Goal: Information Seeking & Learning: Learn about a topic

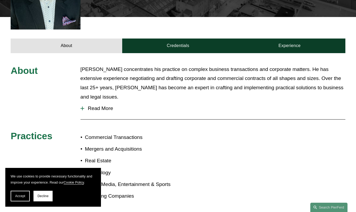
scroll to position [172, 0]
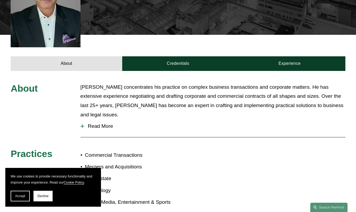
click at [219, 71] on div "About [PERSON_NAME] concentrates his practice on complex business transactions …" at bounding box center [178, 152] width 356 height 162
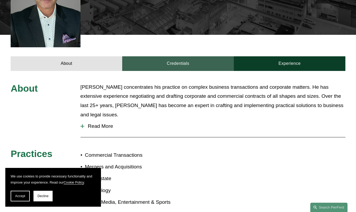
click at [210, 56] on link "Credentials" at bounding box center [178, 63] width 112 height 14
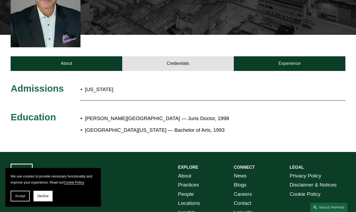
click at [193, 114] on p "Wayne State University Law School — Juris Doctor, 1998" at bounding box center [194, 118] width 219 height 9
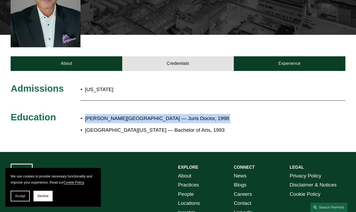
click at [302, 41] on div "About Credentials Experience" at bounding box center [178, 53] width 356 height 36
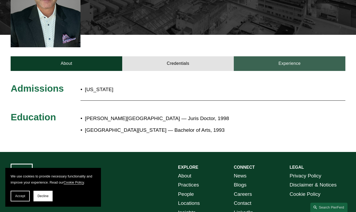
click at [290, 57] on link "Experience" at bounding box center [290, 63] width 112 height 14
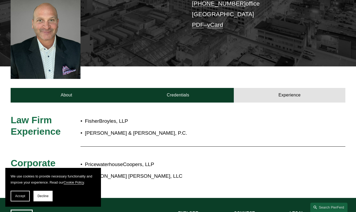
scroll to position [230, 0]
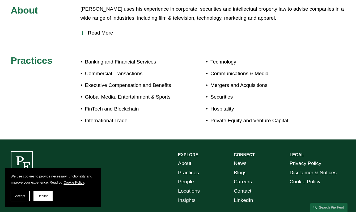
scroll to position [172, 0]
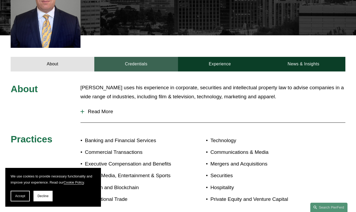
click at [135, 57] on link "Credentials" at bounding box center [136, 64] width 84 height 14
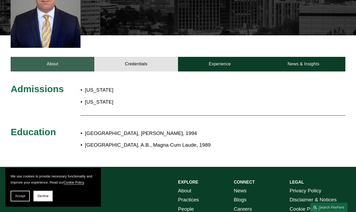
click at [61, 57] on link "About" at bounding box center [53, 64] width 84 height 14
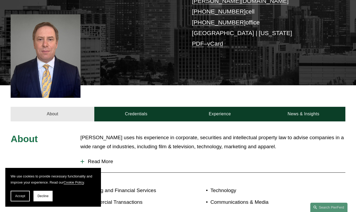
scroll to position [116, 0]
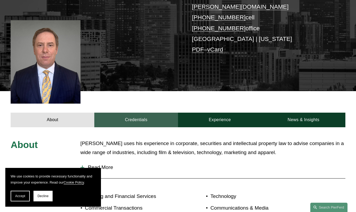
click at [132, 113] on link "Credentials" at bounding box center [136, 120] width 84 height 14
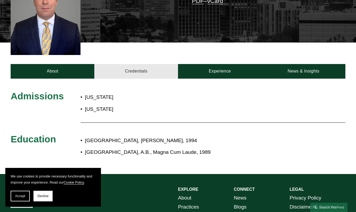
scroll to position [211, 0]
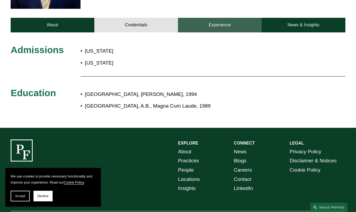
click at [236, 18] on link "Experience" at bounding box center [220, 25] width 84 height 14
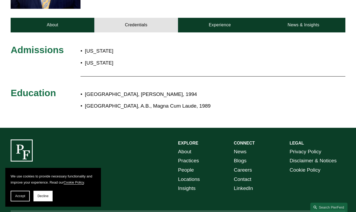
scroll to position [204, 0]
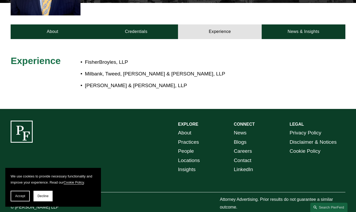
click at [145, 81] on p "[PERSON_NAME] & [PERSON_NAME], LLP" at bounding box center [194, 85] width 219 height 9
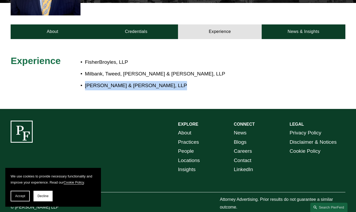
click at [143, 69] on p "Milbank, Tweed, [PERSON_NAME] & [PERSON_NAME], LLP" at bounding box center [194, 73] width 219 height 9
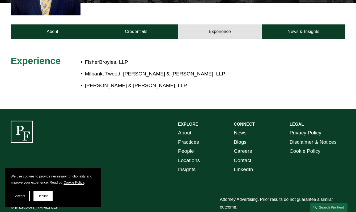
click at [143, 69] on p "Milbank, Tweed, [PERSON_NAME] & [PERSON_NAME], LLP" at bounding box center [194, 73] width 219 height 9
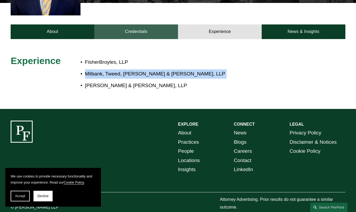
click at [141, 24] on link "Credentials" at bounding box center [136, 31] width 84 height 14
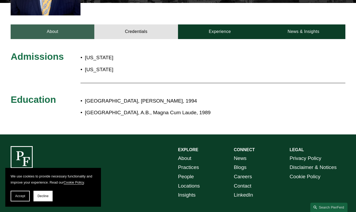
click at [67, 26] on link "About" at bounding box center [53, 31] width 84 height 14
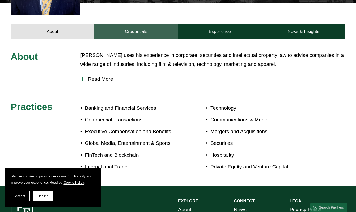
click at [130, 24] on link "Credentials" at bounding box center [136, 31] width 84 height 14
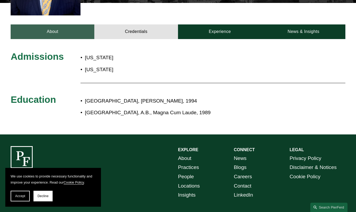
click at [51, 24] on link "About" at bounding box center [53, 31] width 84 height 14
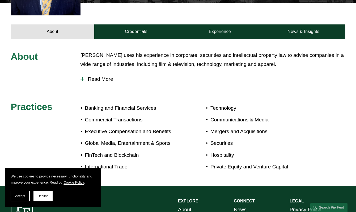
click at [107, 90] on hr at bounding box center [212, 90] width 265 height 0
click at [99, 73] on button "Read More" at bounding box center [212, 79] width 265 height 14
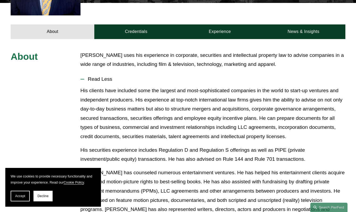
scroll to position [333, 0]
